Goal: Obtain resource: Obtain resource

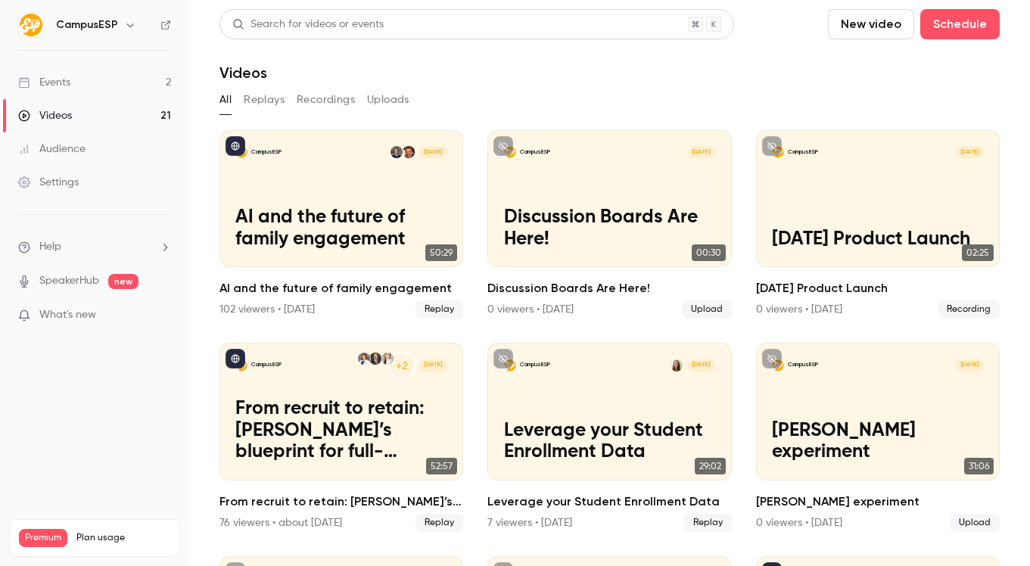
click at [89, 86] on link "Events 2" at bounding box center [94, 82] width 189 height 33
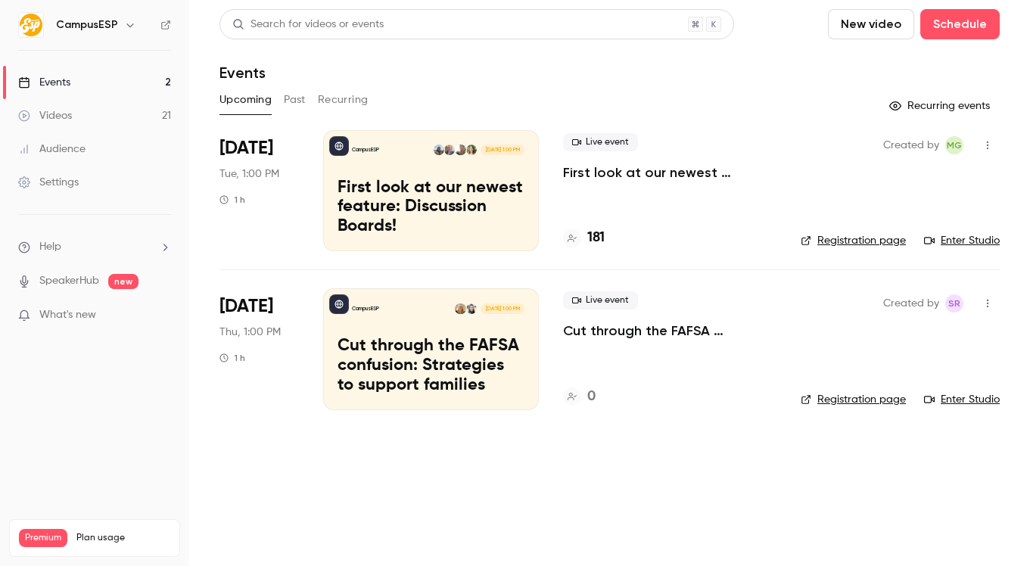
click at [595, 239] on h4 "181" at bounding box center [595, 238] width 17 height 20
click at [119, 107] on link "Videos 21" at bounding box center [94, 115] width 189 height 33
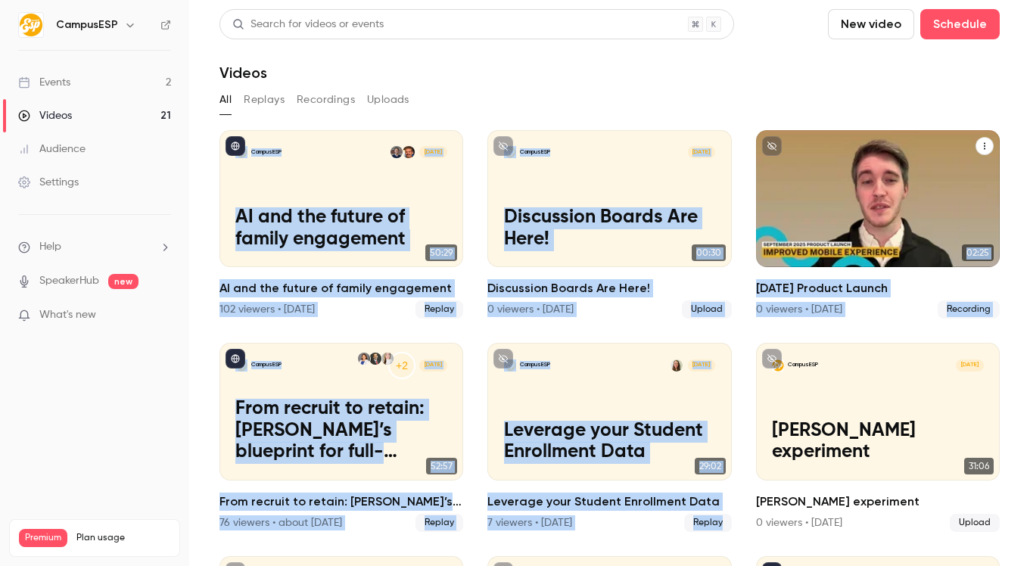
drag, startPoint x: 859, startPoint y: 99, endPoint x: 966, endPoint y: 333, distance: 257.1
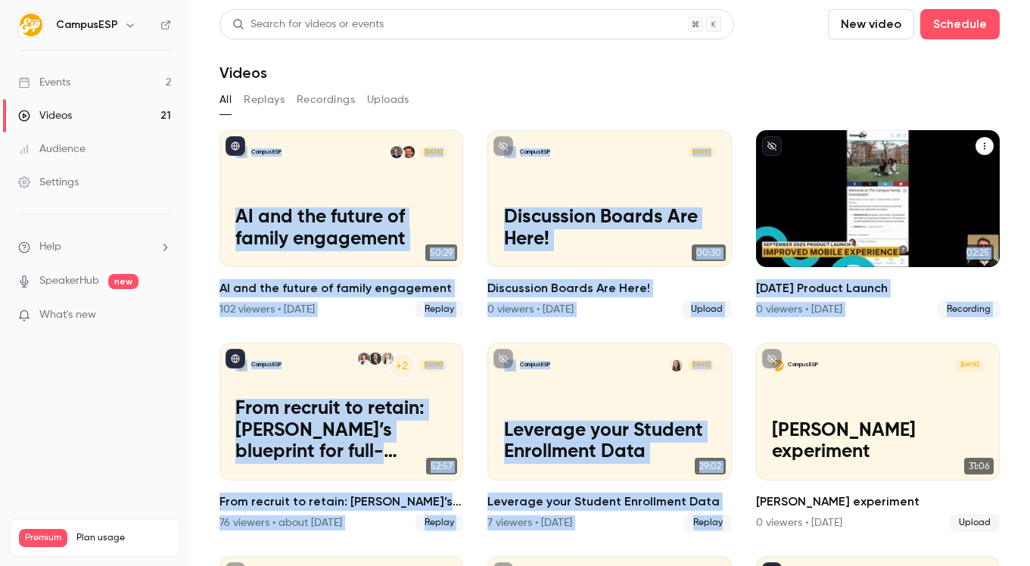
click at [966, 333] on section "Search for videos or events New video Schedule Videos All Replays Recordings Up…" at bounding box center [610, 283] width 780 height 548
click at [973, 316] on span "Recording" at bounding box center [969, 310] width 62 height 18
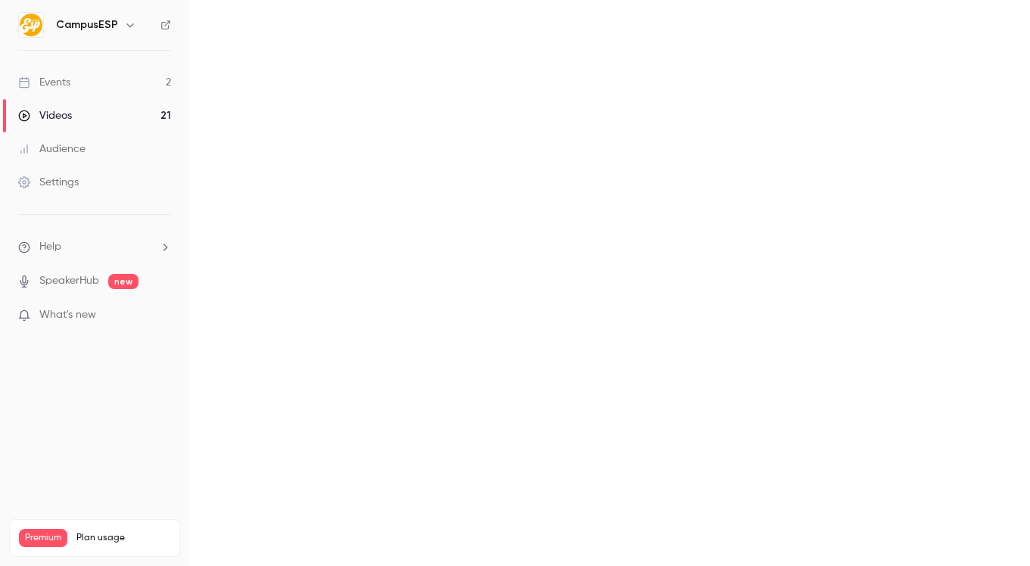
click at [990, 322] on main at bounding box center [609, 283] width 841 height 566
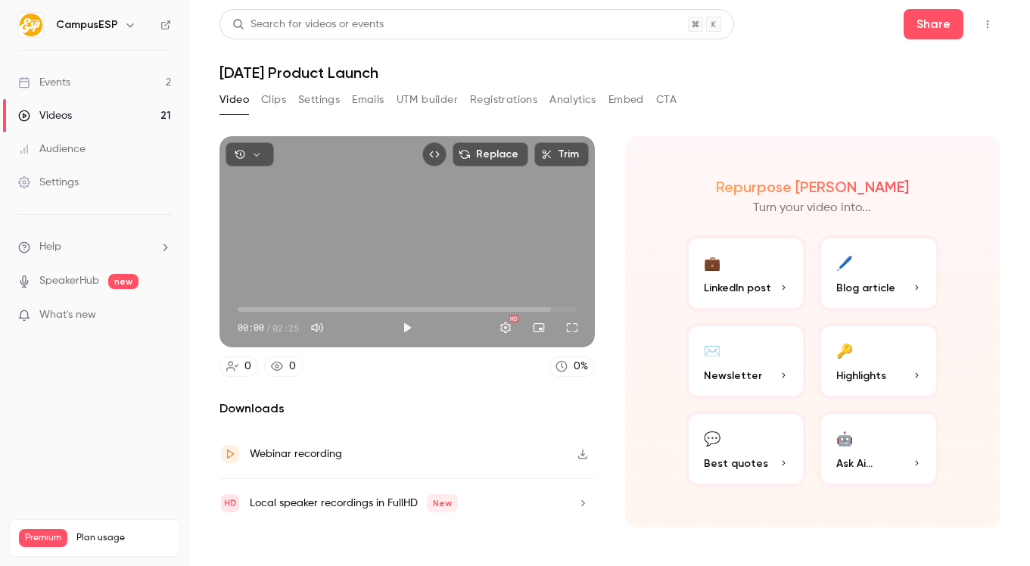
click at [628, 105] on button "Embed" at bounding box center [627, 100] width 36 height 24
